Goal: Task Accomplishment & Management: Complete application form

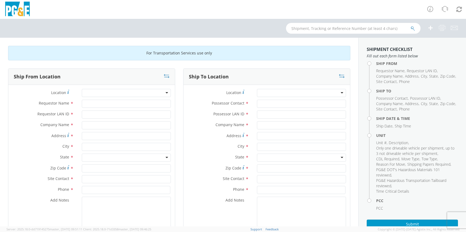
click at [164, 93] on div at bounding box center [126, 93] width 89 height 8
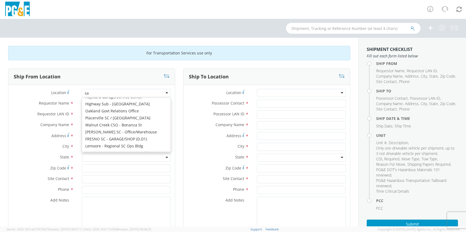
scroll to position [1, 0]
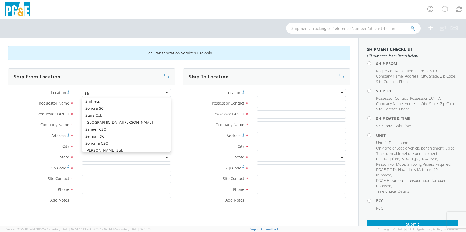
type input "sac"
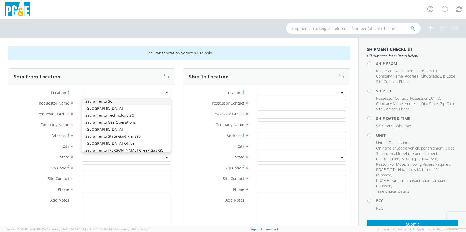
type input "PG&E"
type input "[STREET_ADDRESS][PERSON_NAME]"
type input "SACRAMENTO"
type input "95826"
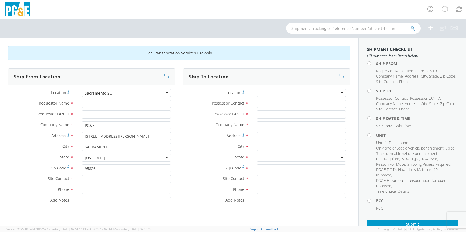
scroll to position [0, 0]
click at [100, 105] on input "Requestor Name *" at bounding box center [126, 104] width 89 height 8
type input "G"
type input "f"
type input "L"
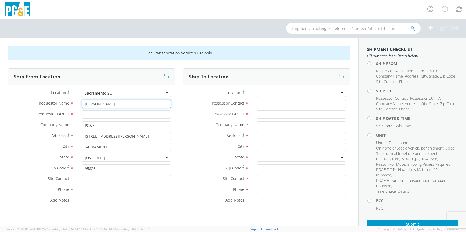
type input "[PERSON_NAME]"
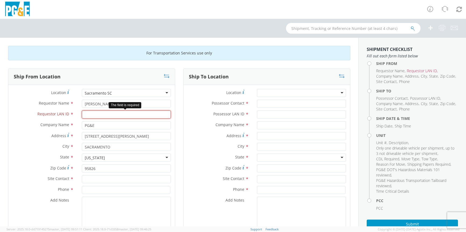
click at [93, 115] on input "Requestor LAN ID *" at bounding box center [126, 114] width 89 height 8
type input "rgr8"
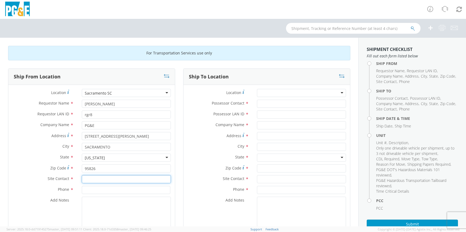
click at [96, 179] on input "text" at bounding box center [126, 179] width 89 height 8
type input "Fleet Shop"
click at [103, 191] on input at bounding box center [126, 190] width 89 height 8
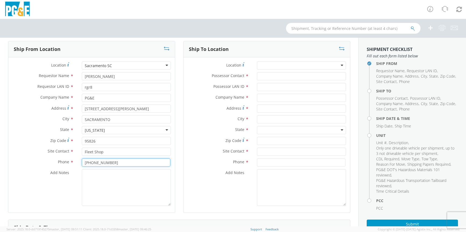
scroll to position [27, 0]
type input "[PHONE_NUMBER]"
click at [338, 65] on div at bounding box center [301, 66] width 89 height 8
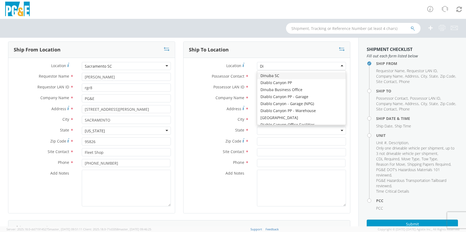
type input "[PERSON_NAME]"
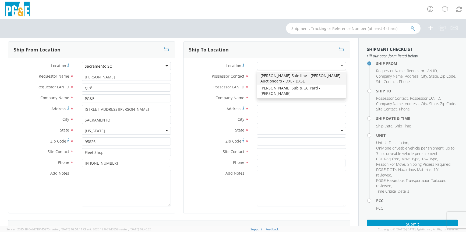
type input "PG&E"
type input "[STREET_ADDRESS][PERSON_NAME]"
type input "[PERSON_NAME]"
type input "95620"
type input "[PHONE_NUMBER]"
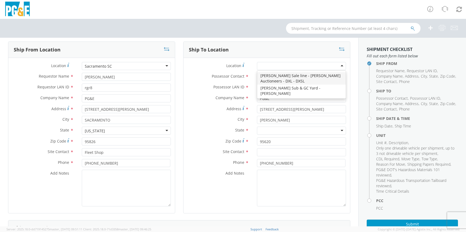
scroll to position [0, 0]
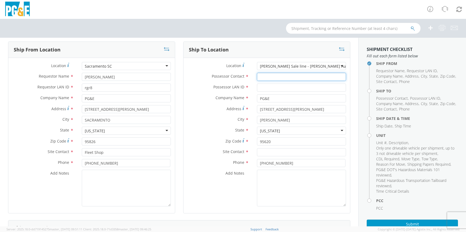
click at [273, 79] on input "Possessor Contact *" at bounding box center [301, 77] width 89 height 8
type input "[PERSON_NAME]"
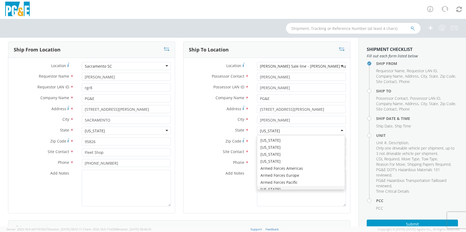
scroll to position [6, 0]
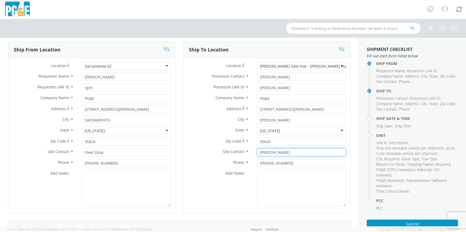
type input "[PERSON_NAME]"
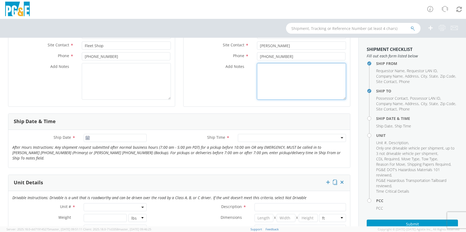
scroll to position [162, 0]
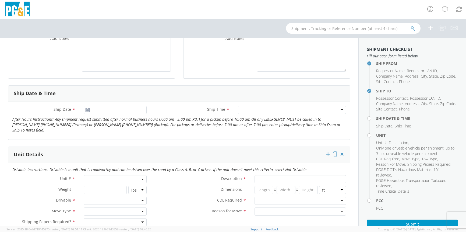
click at [87, 110] on use at bounding box center [88, 110] width 4 height 4
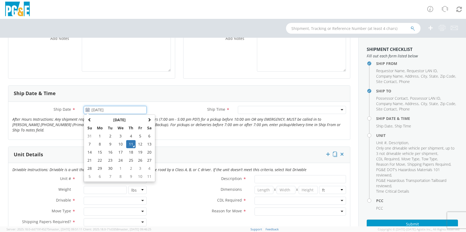
click at [99, 110] on input "[DATE]" at bounding box center [115, 110] width 63 height 8
click at [140, 144] on td "12" at bounding box center [140, 144] width 9 height 8
type input "[DATE]"
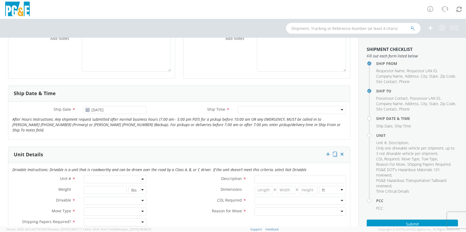
click at [338, 109] on div at bounding box center [292, 110] width 108 height 8
click at [106, 175] on span at bounding box center [115, 179] width 63 height 8
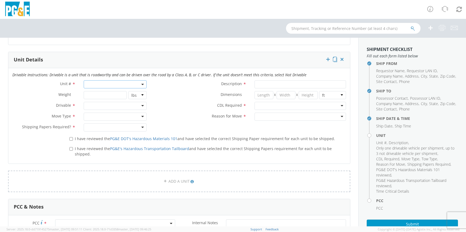
scroll to position [250, 0]
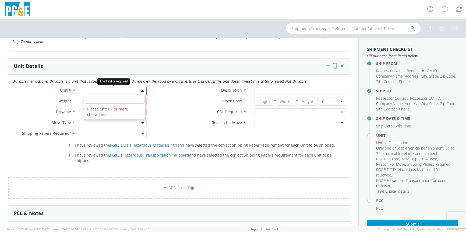
click at [111, 87] on span at bounding box center [115, 91] width 63 height 8
click at [109, 96] on input "search" at bounding box center [114, 100] width 59 height 8
type input "B32648"
type input "PICKUP; COMPACT 4X4"
type input "5600"
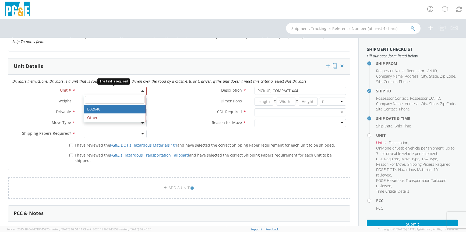
select select "B32648"
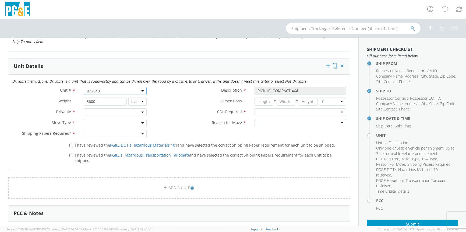
click at [141, 108] on div at bounding box center [115, 112] width 63 height 8
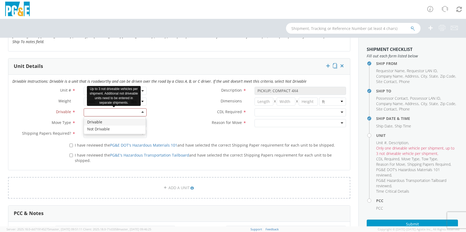
click at [141, 108] on div at bounding box center [115, 112] width 63 height 8
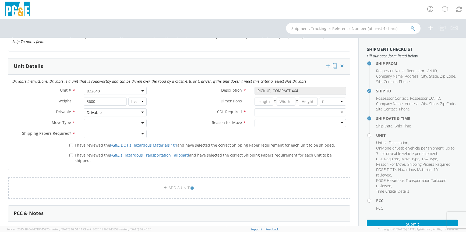
click at [142, 119] on div at bounding box center [115, 123] width 63 height 8
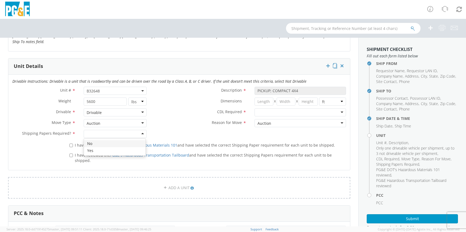
click at [142, 130] on div at bounding box center [115, 134] width 63 height 8
click at [70, 143] on input "I have reviewed the PG&E DOT's Hazardous Materials 101 and have selected the co…" at bounding box center [70, 144] width 3 height 3
checkbox input "true"
click at [69, 153] on input "I have reviewed the PG&E's Hazardous Transportation Tailboard and have selected…" at bounding box center [70, 154] width 3 height 3
checkbox input "true"
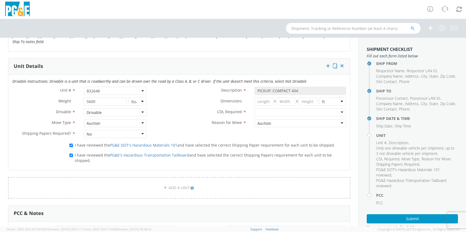
click at [339, 108] on div at bounding box center [301, 112] width 92 height 8
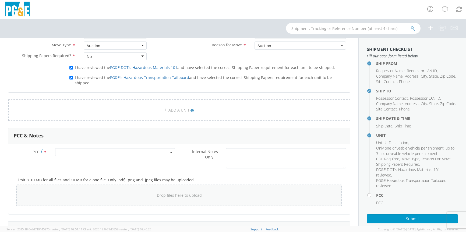
scroll to position [331, 0]
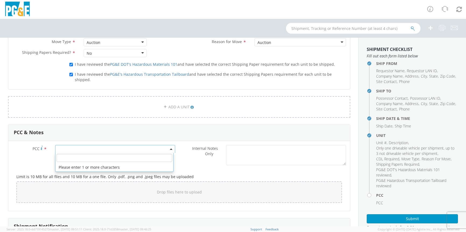
click at [130, 145] on span at bounding box center [115, 149] width 120 height 8
click at [132, 154] on input "number" at bounding box center [115, 158] width 116 height 8
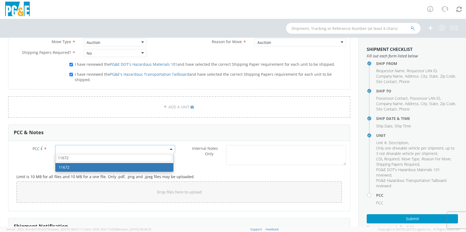
type input "11672"
select select "11672"
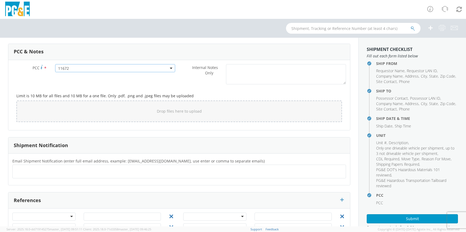
scroll to position [419, 0]
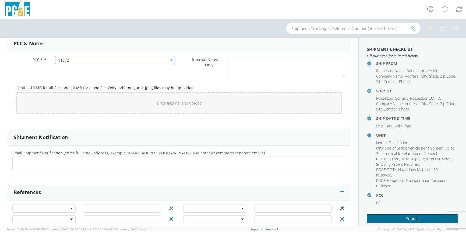
click at [386, 219] on button "Submit" at bounding box center [412, 218] width 91 height 9
